Goal: Find specific page/section: Find specific page/section

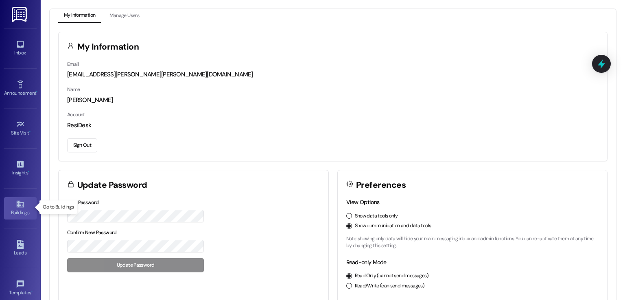
click at [15, 209] on div "Buildings" at bounding box center [20, 213] width 41 height 8
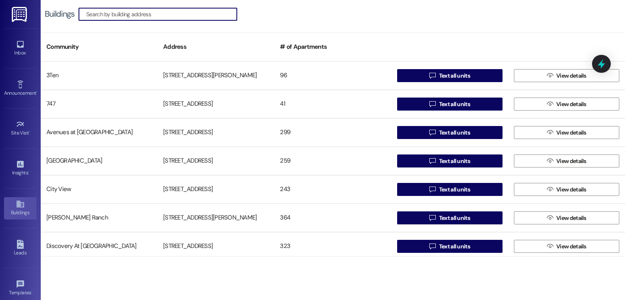
click at [167, 15] on input at bounding box center [161, 14] width 151 height 11
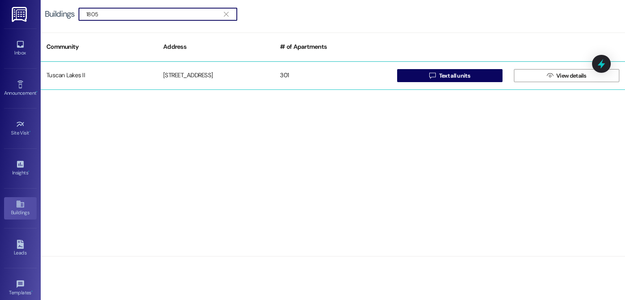
type input "1805"
click at [186, 76] on div "[STREET_ADDRESS]" at bounding box center [216, 76] width 117 height 16
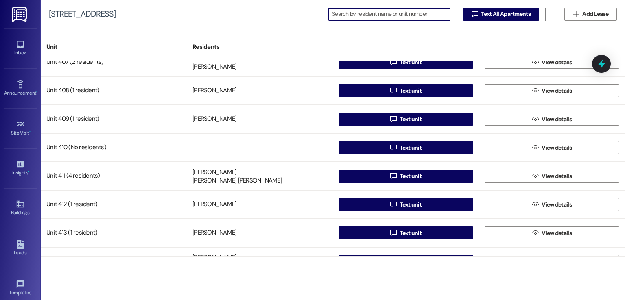
scroll to position [1140, 0]
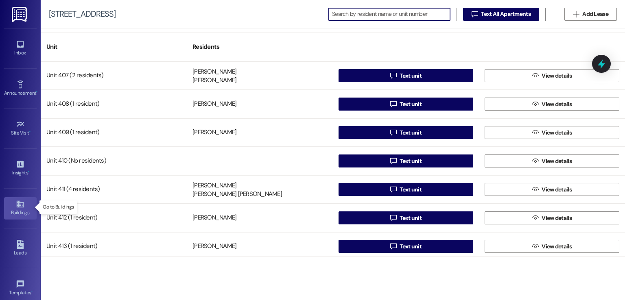
click at [22, 207] on icon at bounding box center [20, 204] width 9 height 9
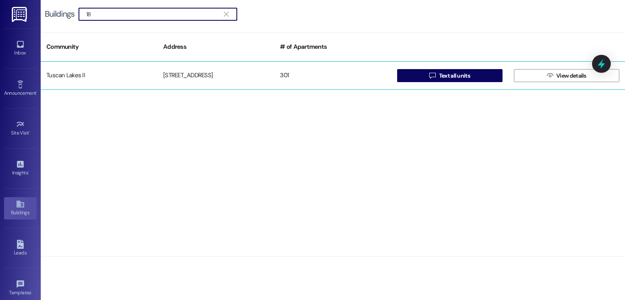
type input "18"
click at [177, 69] on div "[STREET_ADDRESS]" at bounding box center [216, 76] width 117 height 16
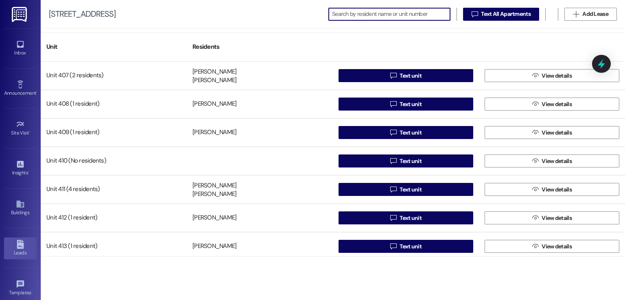
scroll to position [86, 0]
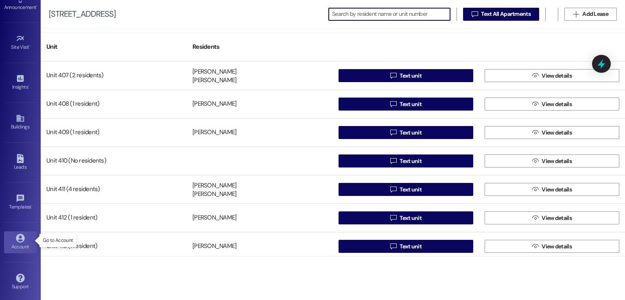
click at [17, 239] on icon at bounding box center [20, 238] width 9 height 9
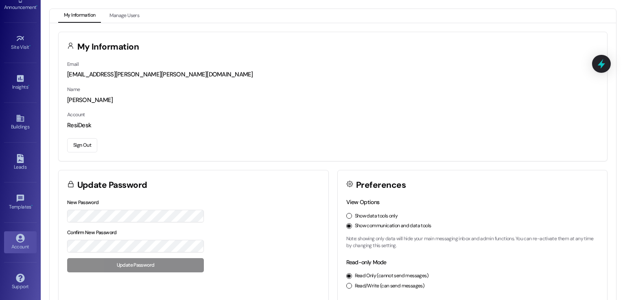
click at [77, 140] on button "Sign Out" at bounding box center [82, 145] width 30 height 14
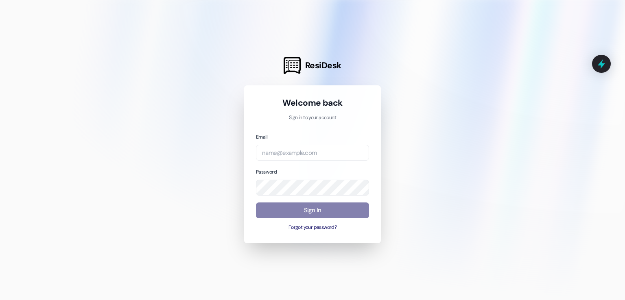
type input "[EMAIL_ADDRESS][DOMAIN_NAME]"
